Goal: Book appointment/travel/reservation

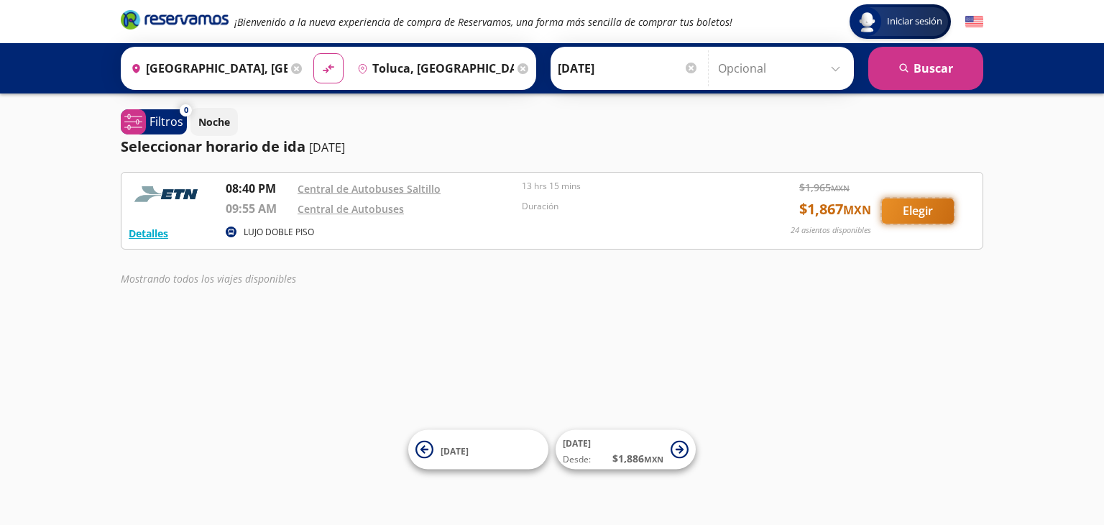
click at [922, 206] on button "Elegir" at bounding box center [918, 210] width 72 height 25
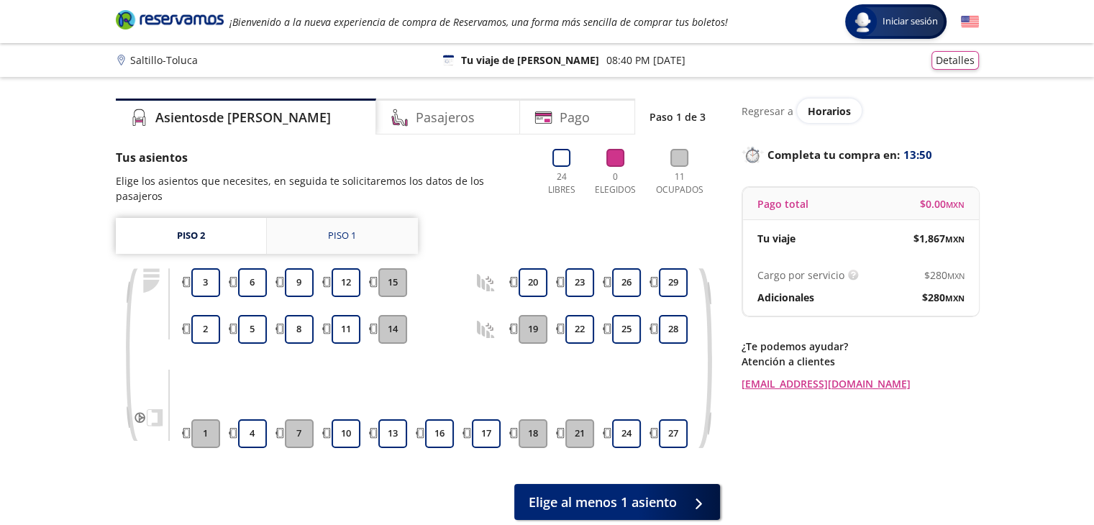
click at [339, 229] on div "Piso 1" at bounding box center [342, 236] width 28 height 14
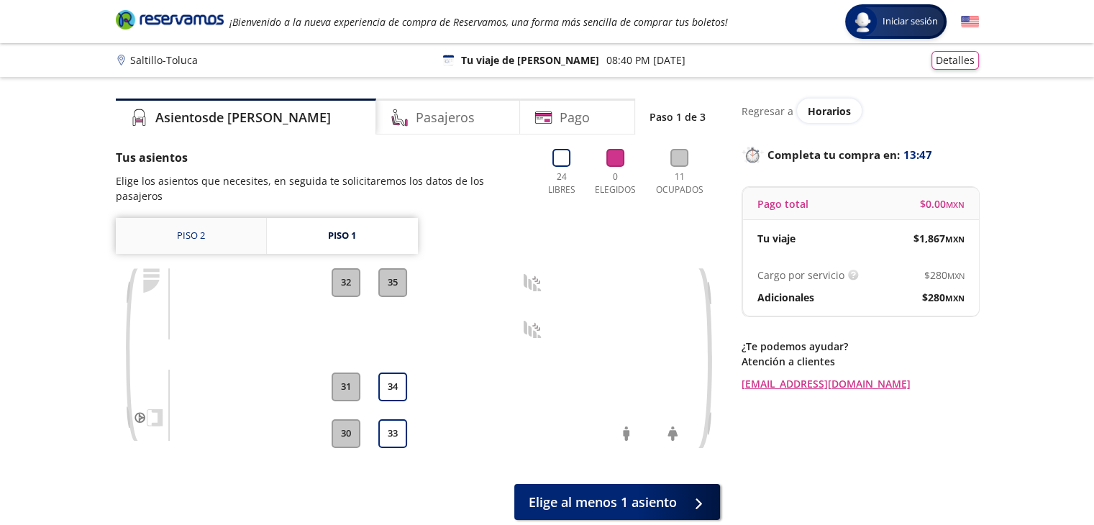
click at [187, 220] on link "Piso 2" at bounding box center [191, 236] width 150 height 36
